Goal: Task Accomplishment & Management: Manage account settings

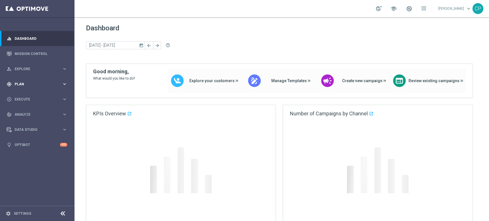
click at [62, 83] on icon "keyboard_arrow_right" at bounding box center [64, 83] width 5 height 5
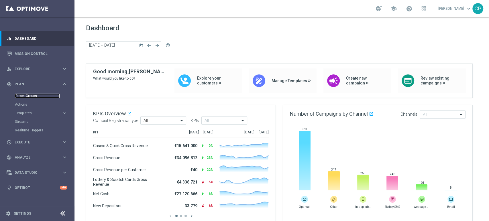
click at [30, 96] on link "Target Groups" at bounding box center [37, 96] width 45 height 5
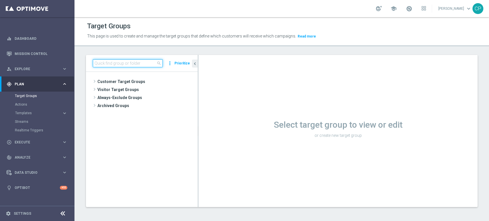
click at [112, 62] on input at bounding box center [128, 63] width 70 height 8
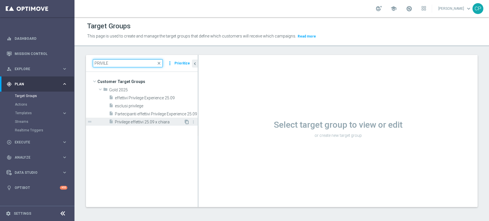
type input "PRIVILE"
click at [187, 122] on icon "content_copy" at bounding box center [187, 122] width 5 height 5
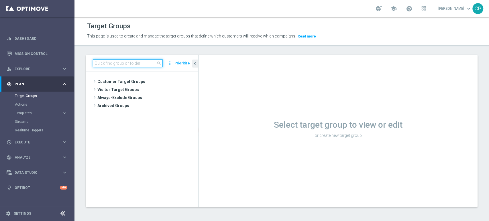
click at [119, 64] on input at bounding box center [128, 63] width 70 height 8
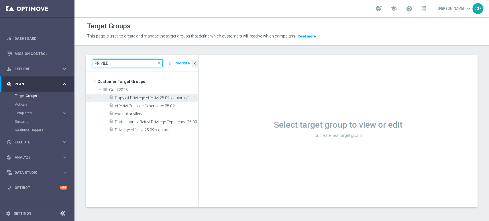
type input "PRIVILE"
click at [143, 98] on span "Copy of Privilege effettivi 25.09 x chiara" at bounding box center [150, 98] width 70 height 5
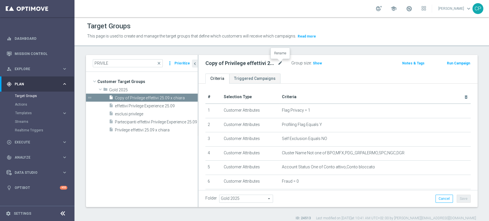
click at [280, 62] on icon "mode_edit" at bounding box center [280, 63] width 5 height 7
click at [263, 63] on input "Copy of Privilege effettivi 25.09 x chiara" at bounding box center [243, 64] width 77 height 8
drag, startPoint x: 276, startPoint y: 63, endPoint x: 221, endPoint y: 63, distance: 55.6
click at [221, 63] on input "Copy of Privilege effettivi 25.09 x chiara" at bounding box center [243, 64] width 77 height 8
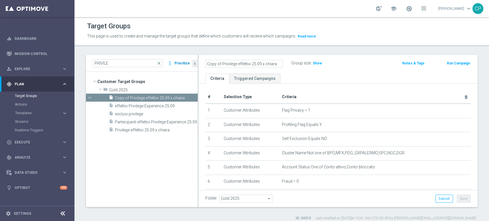
drag, startPoint x: 222, startPoint y: 63, endPoint x: 183, endPoint y: 62, distance: 39.0
click at [183, 62] on as-split "PRIVILE close more_vert Prioritize Customer Target Groups library_add create_ne…" at bounding box center [282, 131] width 392 height 152
drag, startPoint x: 266, startPoint y: 63, endPoint x: 174, endPoint y: 61, distance: 92.6
click at [174, 61] on as-split "PRIVILE close more_vert Prioritize Customer Target Groups library_add create_ne…" at bounding box center [282, 131] width 392 height 152
type input "SKYWAY effettivi 11.10.25"
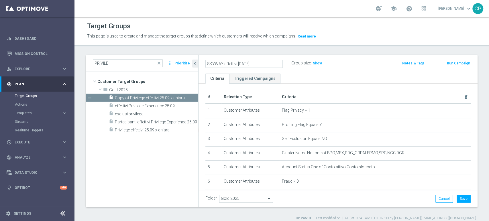
click at [288, 74] on ul "Criteria Triggered Campaigns" at bounding box center [338, 79] width 279 height 10
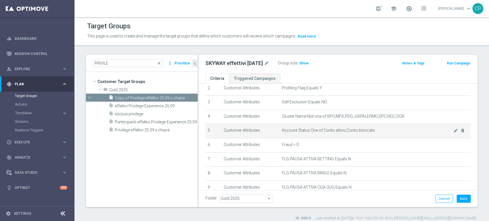
scroll to position [40, 0]
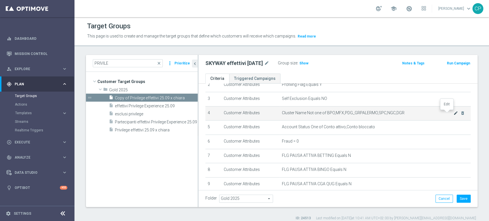
click at [454, 114] on icon "mode_edit" at bounding box center [456, 113] width 5 height 5
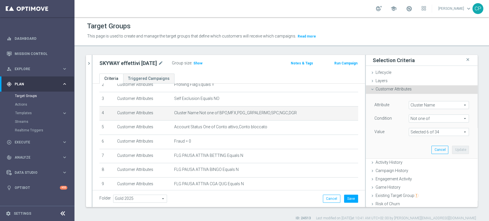
click at [435, 132] on span at bounding box center [439, 131] width 60 height 7
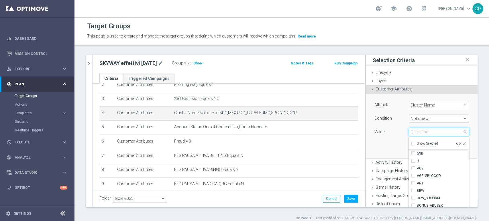
click at [434, 132] on input "search" at bounding box center [439, 132] width 60 height 8
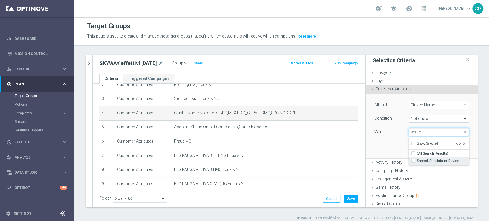
type input "share"
click at [417, 160] on span "Shared_Suspicious_Device" at bounding box center [443, 161] width 52 height 5
click at [416, 160] on input "Shared_Suspicious_Device" at bounding box center [415, 161] width 4 height 4
checkbox input "true"
type input "Selected 7 of 34"
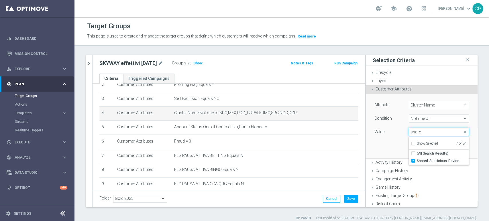
click at [428, 133] on input "share" at bounding box center [439, 132] width 60 height 8
type input "s"
type input "wall"
click at [421, 159] on span "WALLET_ABUSER" at bounding box center [443, 161] width 52 height 5
click at [417, 159] on input "WALLET_ABUSER" at bounding box center [415, 161] width 4 height 4
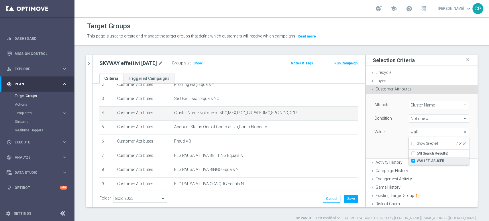
checkbox input "true"
type input "Selected 8 of 34"
click at [387, 138] on div "Attribute Cluster Name Cluster Name arrow_drop_down search Condition Not one of…" at bounding box center [421, 126] width 103 height 64
click at [454, 148] on button "Update" at bounding box center [460, 150] width 17 height 8
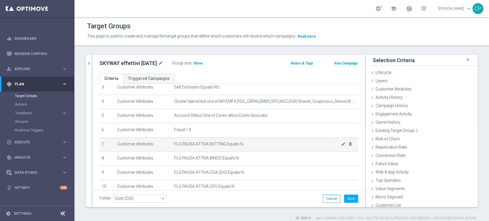
scroll to position [52, 0]
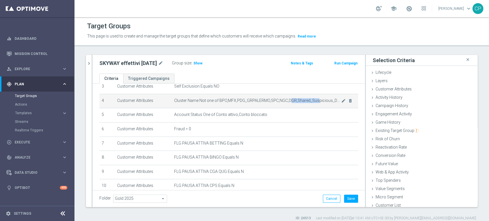
drag, startPoint x: 285, startPoint y: 99, endPoint x: 314, endPoint y: 99, distance: 28.7
click at [314, 99] on span "Cluster Name Not one of BPO,MFX,PDG_GRPALERMO,SPC,NGC,DGR,Shared_Suspicious_Dev…" at bounding box center [257, 100] width 167 height 5
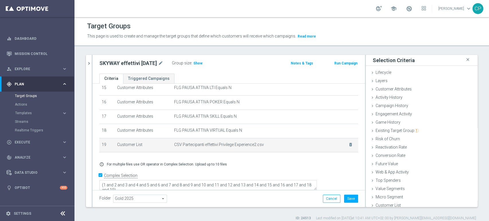
scroll to position [221, 0]
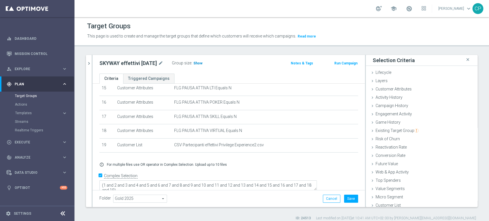
click at [200, 62] on span "Show" at bounding box center [197, 63] width 9 height 4
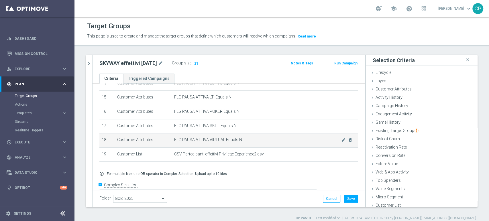
scroll to position [212, 0]
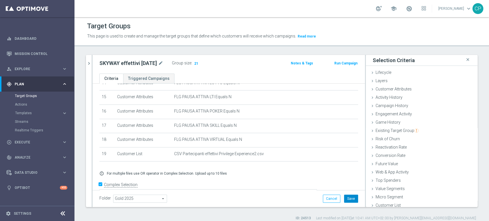
click at [345, 198] on button "Save" at bounding box center [351, 199] width 14 height 8
click at [55, 141] on span "Execute" at bounding box center [38, 142] width 47 height 3
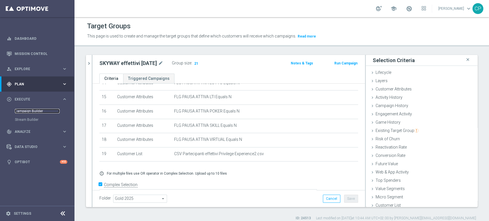
click at [35, 111] on link "Campaign Builder" at bounding box center [37, 111] width 45 height 5
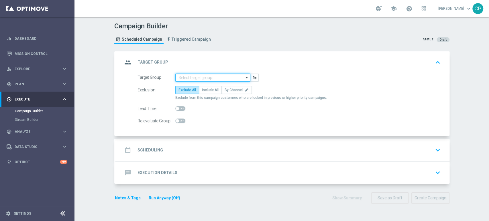
click at [194, 77] on input at bounding box center [212, 78] width 75 height 8
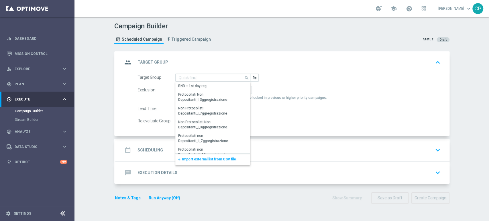
click at [282, 59] on div "group Target Group keyboard_arrow_up" at bounding box center [283, 62] width 320 height 11
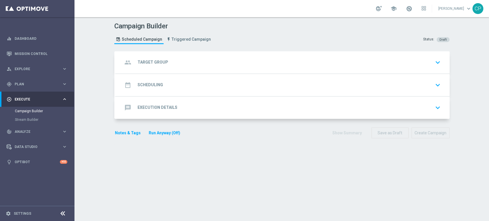
click at [260, 62] on div "group Target Group keyboard_arrow_down" at bounding box center [283, 62] width 320 height 11
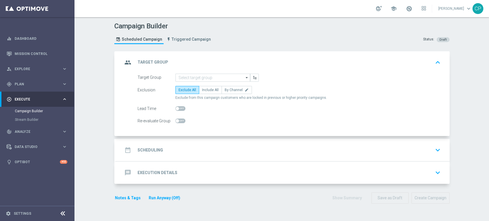
click at [198, 150] on div "date_range Scheduling keyboard_arrow_down" at bounding box center [283, 150] width 320 height 11
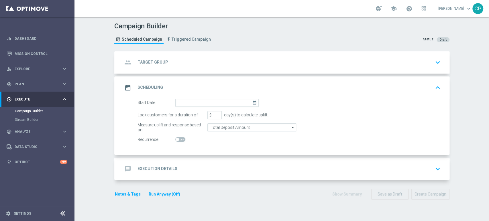
click at [210, 164] on div "message Execution Details keyboard_arrow_down" at bounding box center [283, 169] width 320 height 11
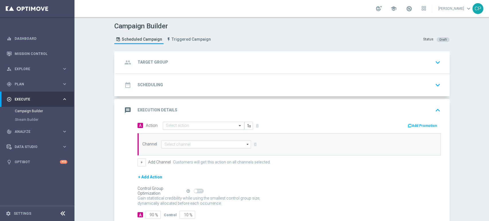
click at [193, 126] on input "text" at bounding box center [198, 126] width 64 height 5
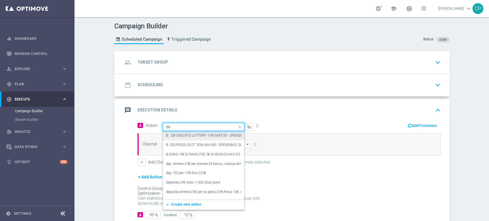
type input "d"
type input "vips"
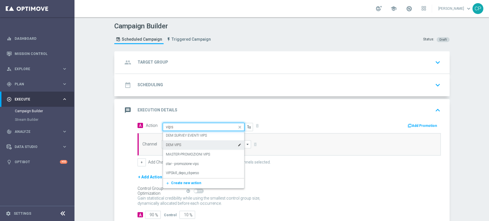
click at [174, 147] on label "DEM VIPS" at bounding box center [173, 145] width 15 height 5
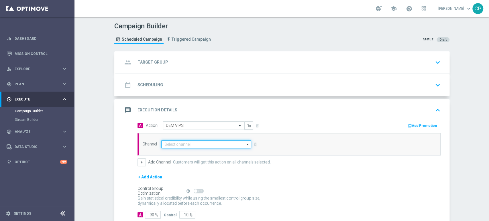
click at [166, 145] on input at bounding box center [206, 144] width 90 height 8
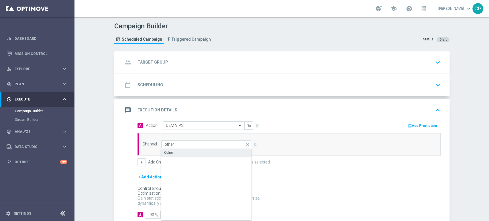
click at [176, 153] on div "Other" at bounding box center [206, 153] width 90 height 8
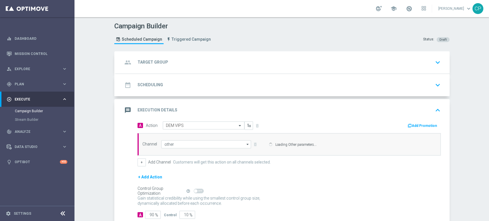
type input "Other"
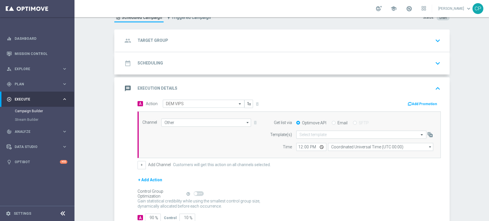
scroll to position [22, 0]
click at [418, 102] on button "Add Promotion" at bounding box center [423, 103] width 32 height 6
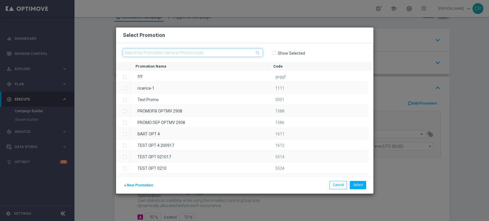
click at [209, 54] on input "text" at bounding box center [193, 53] width 140 height 8
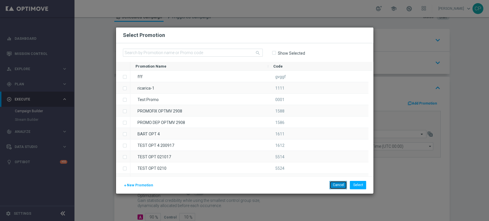
click at [341, 183] on button "Cancel" at bounding box center [338, 185] width 17 height 8
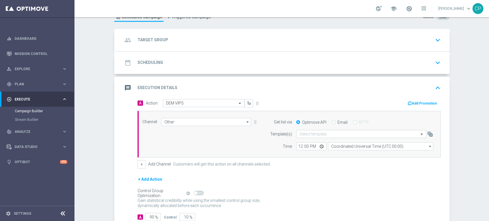
click at [332, 121] on input "Email" at bounding box center [334, 123] width 4 height 4
radio input "true"
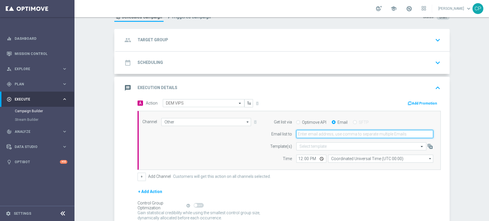
click at [310, 134] on input "email" at bounding box center [364, 134] width 137 height 8
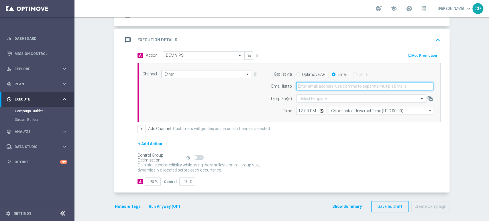
scroll to position [72, 0]
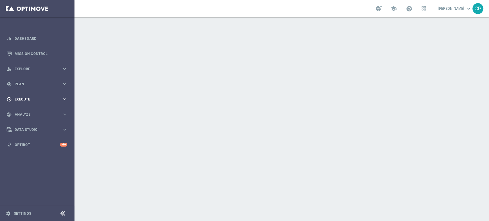
click at [61, 98] on span "Execute" at bounding box center [38, 99] width 47 height 3
click at [50, 85] on span "Plan" at bounding box center [38, 84] width 47 height 3
click at [30, 96] on link "Target Groups" at bounding box center [37, 96] width 45 height 5
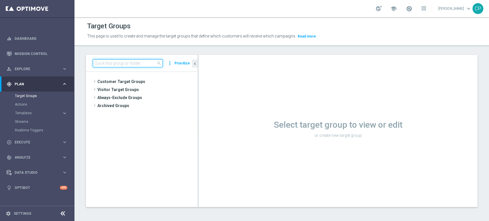
click at [107, 65] on input at bounding box center [128, 63] width 70 height 8
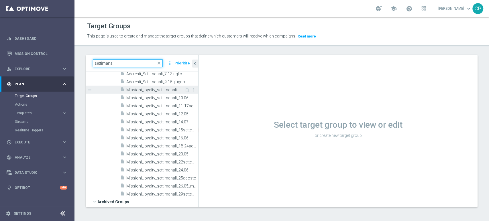
scroll to position [227, 0]
type input "settimanal"
click at [170, 87] on span "Missioni_loyalty_settimanali" at bounding box center [155, 89] width 58 height 5
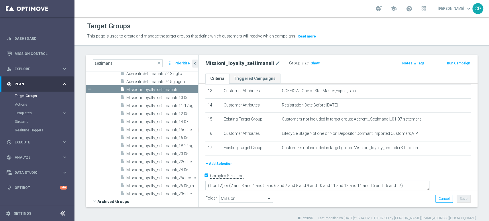
scroll to position [5, 0]
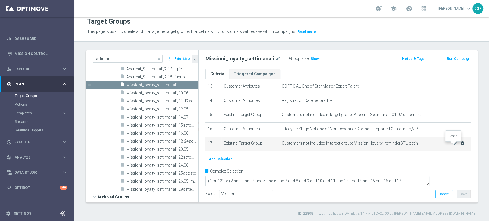
click at [460, 145] on icon "delete_forever" at bounding box center [462, 143] width 5 height 5
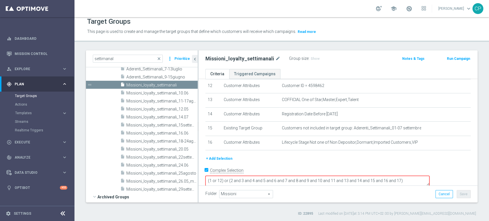
click at [430, 176] on textarea "(1 or 12) or (2 and 3 and 4 and 5 and 6 and 7 and 8 and 9 and 10 and 11 and 13 …" at bounding box center [317, 181] width 224 height 10
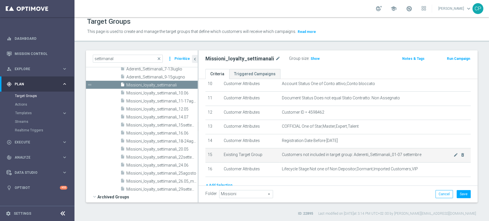
scroll to position [154, 0]
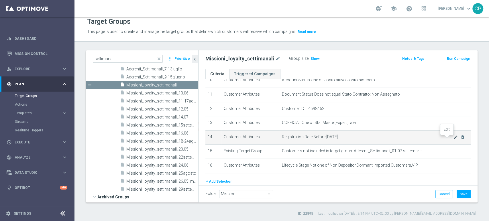
type textarea "(1 or 12) or (2 and 3 and 4 and 5 and 6 and 7 and 8 and 9 and 10 and 11 and 13 …"
click at [454, 137] on icon "mode_edit" at bounding box center [456, 137] width 5 height 5
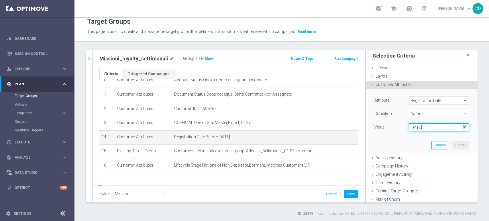
click at [421, 126] on input "01 Jul 2025" at bounding box center [439, 128] width 60 height 8
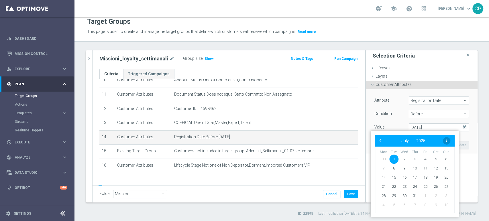
click at [447, 140] on span "›" at bounding box center [446, 140] width 7 height 7
click at [422, 158] on span "1" at bounding box center [425, 159] width 9 height 9
type input "01 Aug 2025"
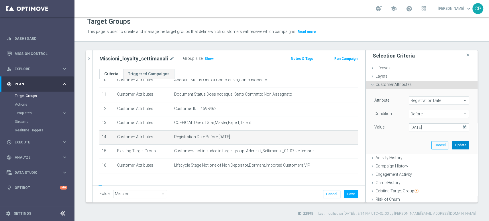
click at [454, 143] on button "Update" at bounding box center [460, 145] width 17 height 8
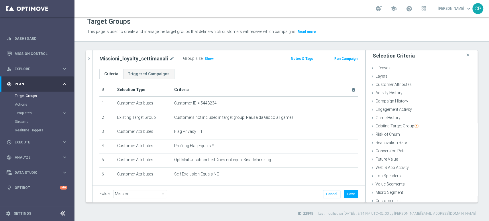
scroll to position [0, 0]
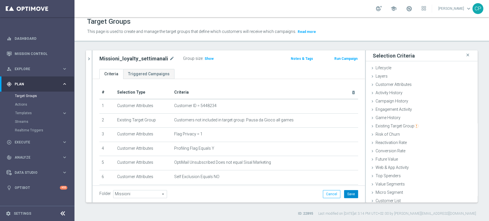
click at [344, 195] on button "Save" at bounding box center [351, 194] width 14 height 8
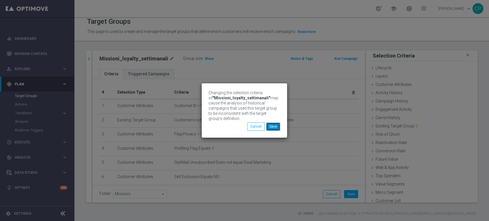
click at [274, 126] on button "Save" at bounding box center [273, 127] width 14 height 8
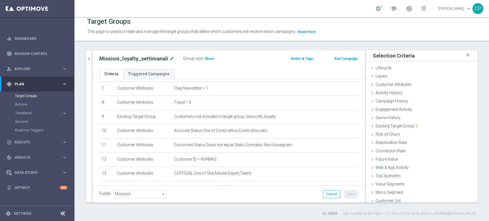
scroll to position [170, 0]
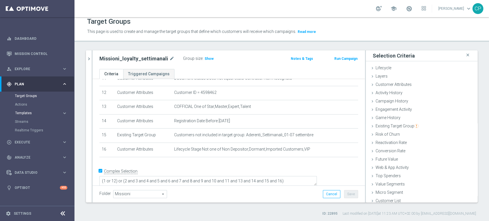
click at [26, 112] on span "Templates" at bounding box center [35, 112] width 41 height 3
click at [26, 122] on link "Optimail" at bounding box center [39, 121] width 42 height 5
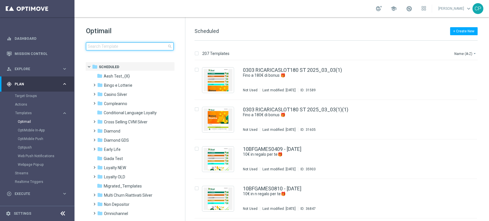
click at [134, 45] on input at bounding box center [130, 46] width 88 height 8
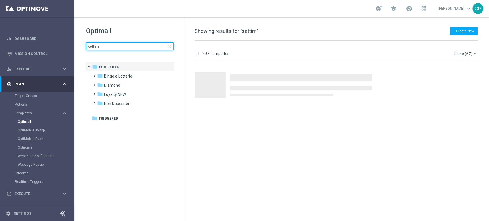
type input "settima"
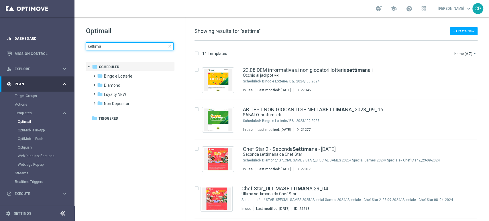
drag, startPoint x: 119, startPoint y: 46, endPoint x: 45, endPoint y: 38, distance: 74.0
click at [45, 38] on main "equalizer Dashboard Mission Control" at bounding box center [244, 110] width 489 height 221
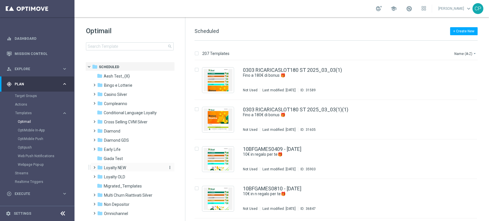
click at [108, 169] on span "Loyalty NEW" at bounding box center [115, 167] width 22 height 5
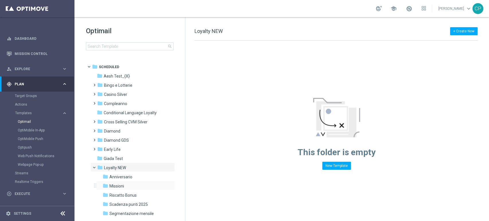
click at [117, 183] on div "folder Missioni more_vert" at bounding box center [135, 185] width 79 height 9
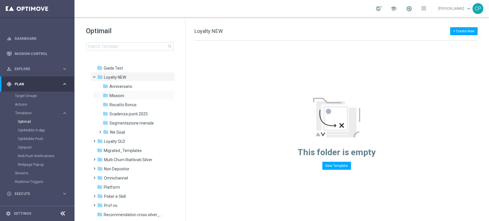
scroll to position [91, 0]
click at [126, 96] on div "folder Missioni" at bounding box center [133, 95] width 61 height 7
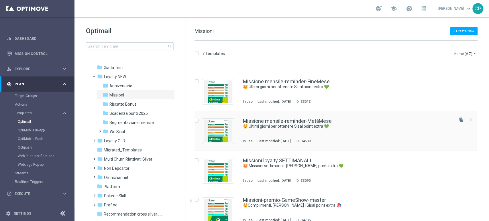
scroll to position [42, 0]
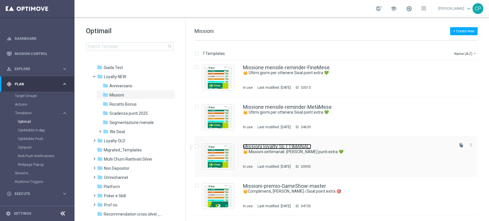
click at [283, 145] on link "Missioni loyalty SETTIMANALI" at bounding box center [277, 146] width 68 height 5
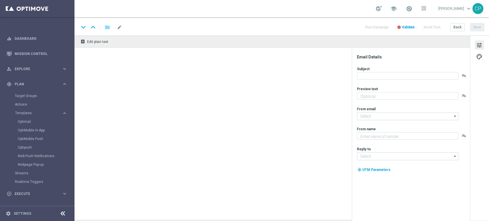
type textarea "Scopri le missioni We Sisal pensate per te"
type input "newsletter@comunicazioni.sisal.it"
type textarea "Sisal"
type input "info@sisal.it"
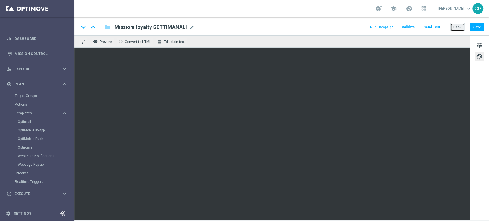
click at [457, 25] on button "Back" at bounding box center [457, 27] width 14 height 8
